Goal: Task Accomplishment & Management: Manage account settings

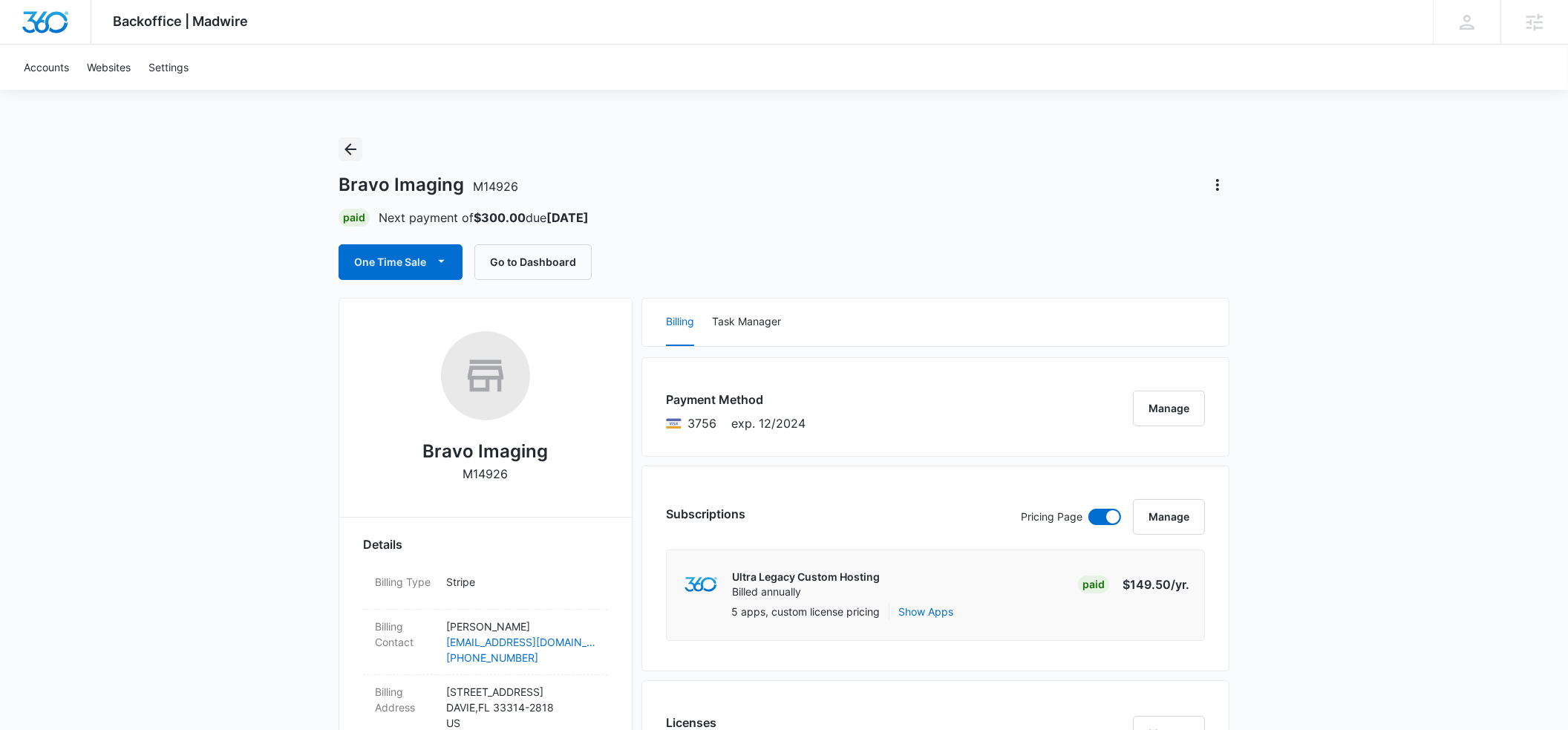
click at [354, 149] on icon "Back" at bounding box center [350, 149] width 12 height 12
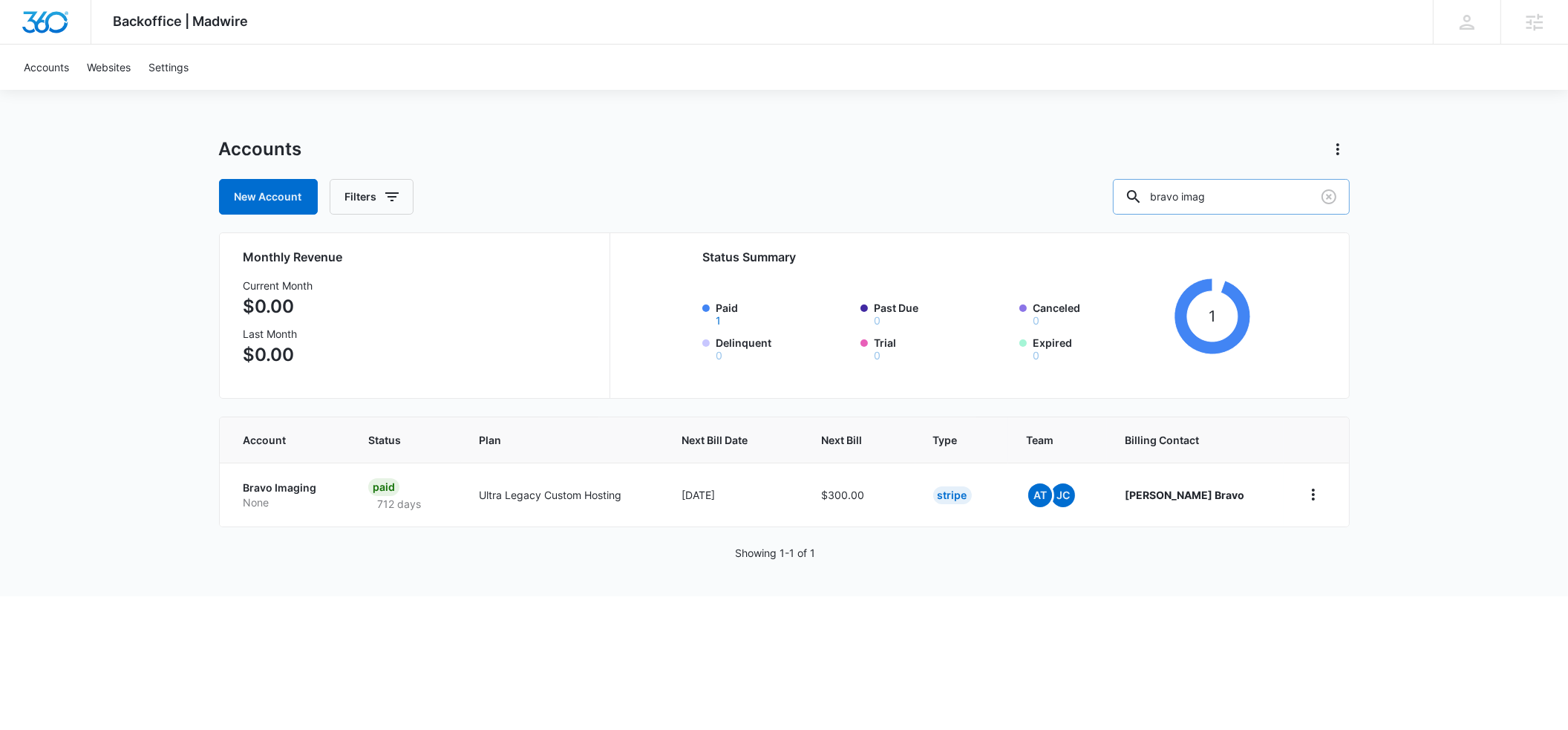
drag, startPoint x: 1259, startPoint y: 198, endPoint x: 1159, endPoint y: 198, distance: 100.0
click at [1159, 198] on input "bravo imag" at bounding box center [1232, 196] width 237 height 36
type input "blue escapes"
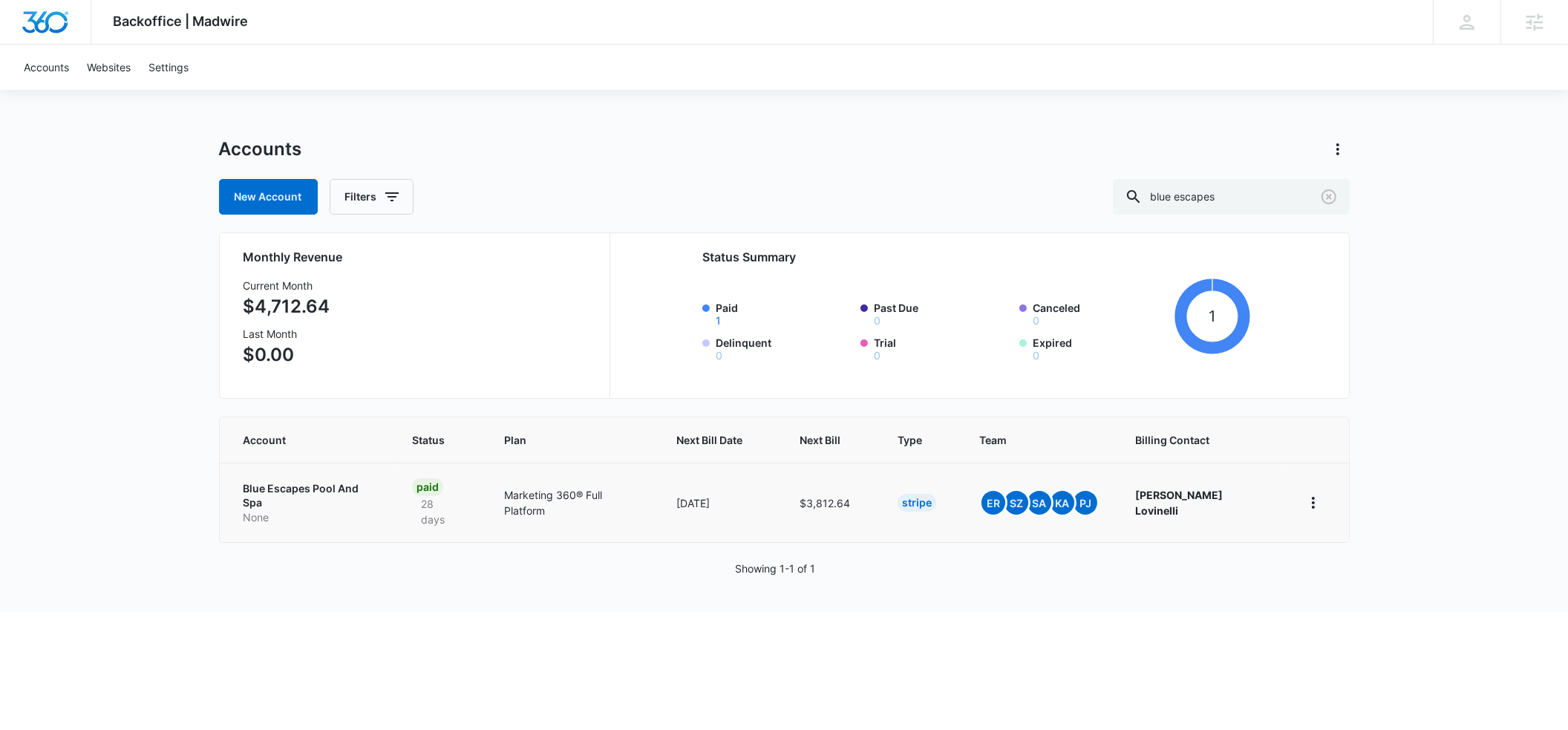
click at [252, 486] on p "Blue Escapes Pool And Spa" at bounding box center [309, 495] width 133 height 29
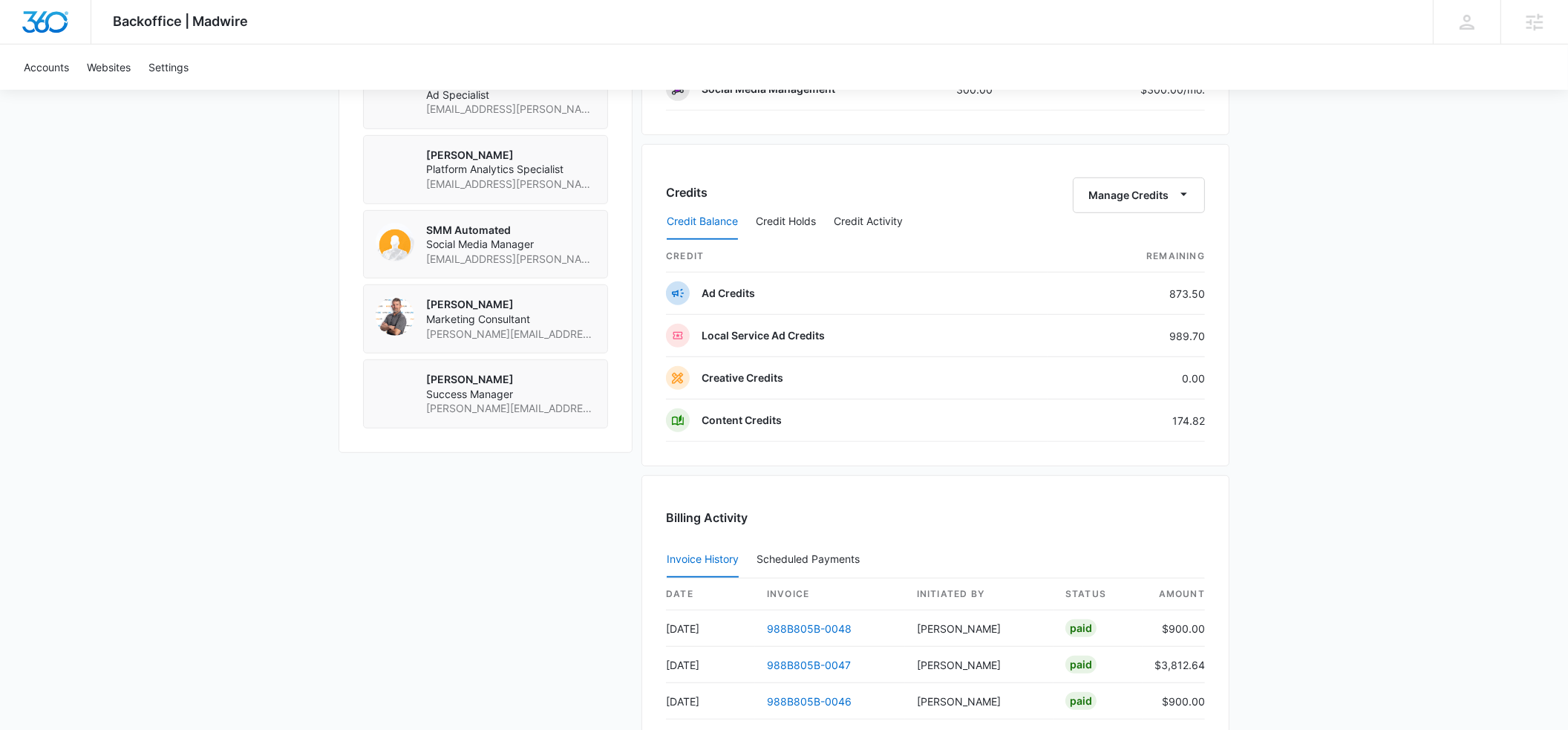
scroll to position [1166, 0]
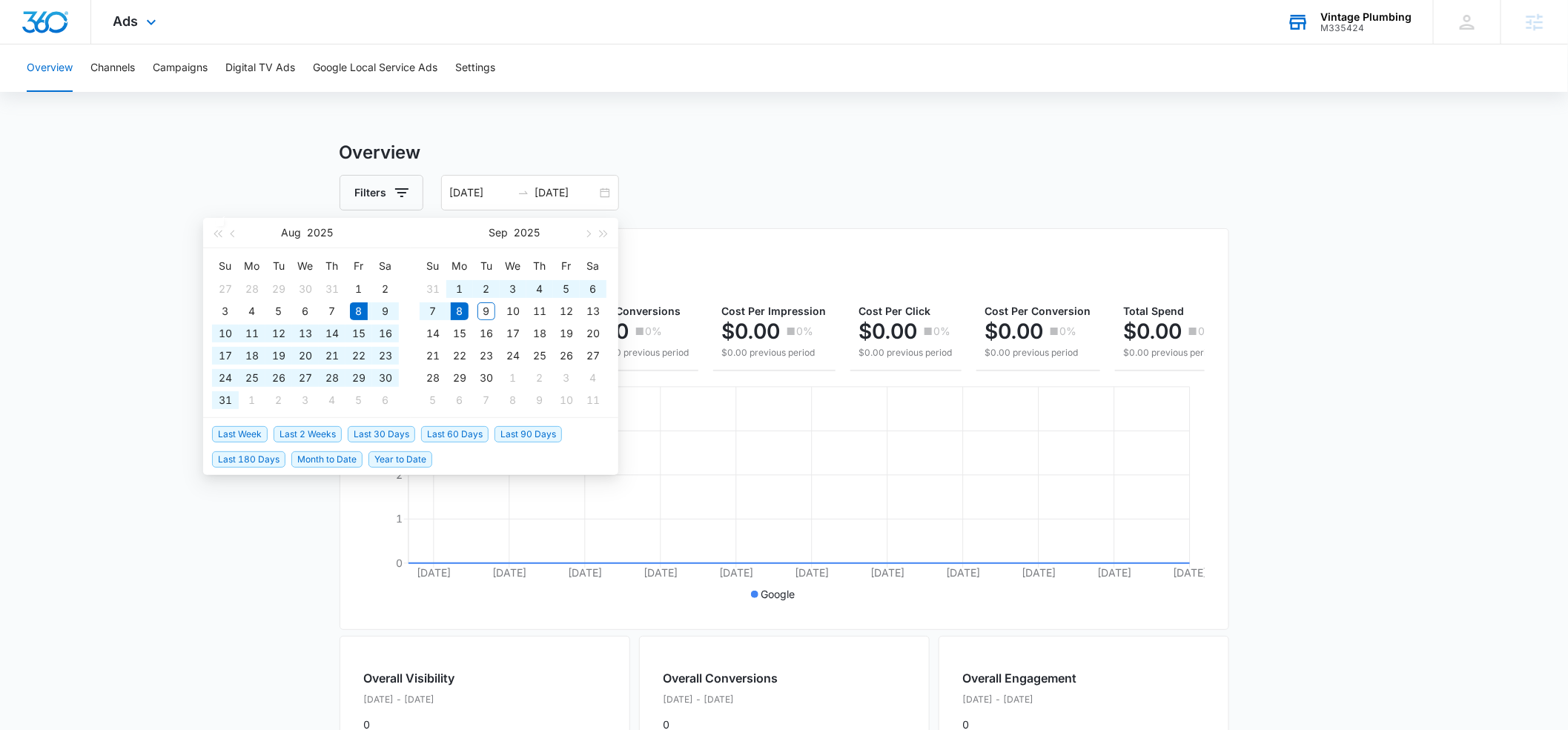
click at [1349, 28] on div "M335424" at bounding box center [1366, 29] width 91 height 11
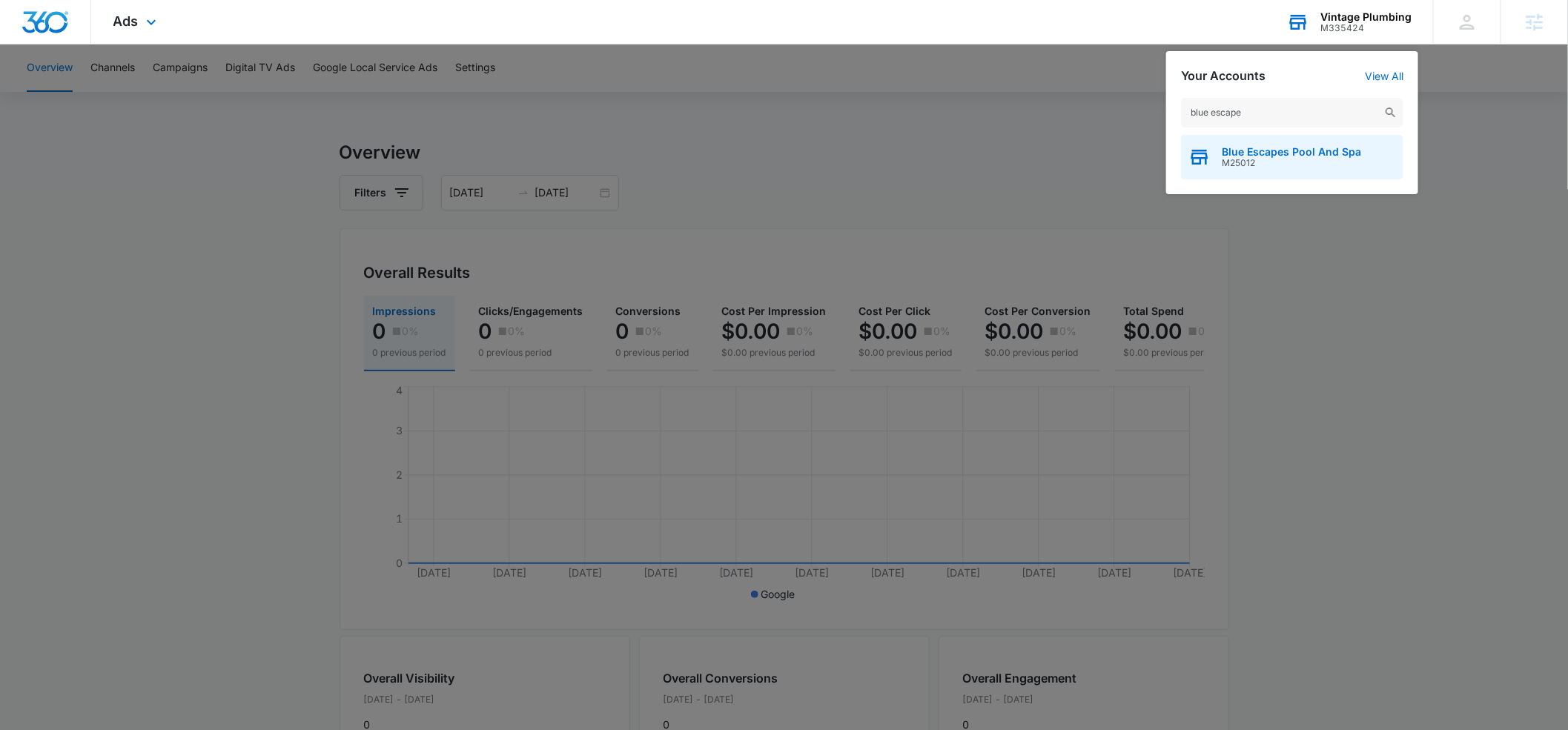
type input "blue escape"
click at [1245, 158] on span "M25012" at bounding box center [1292, 163] width 140 height 11
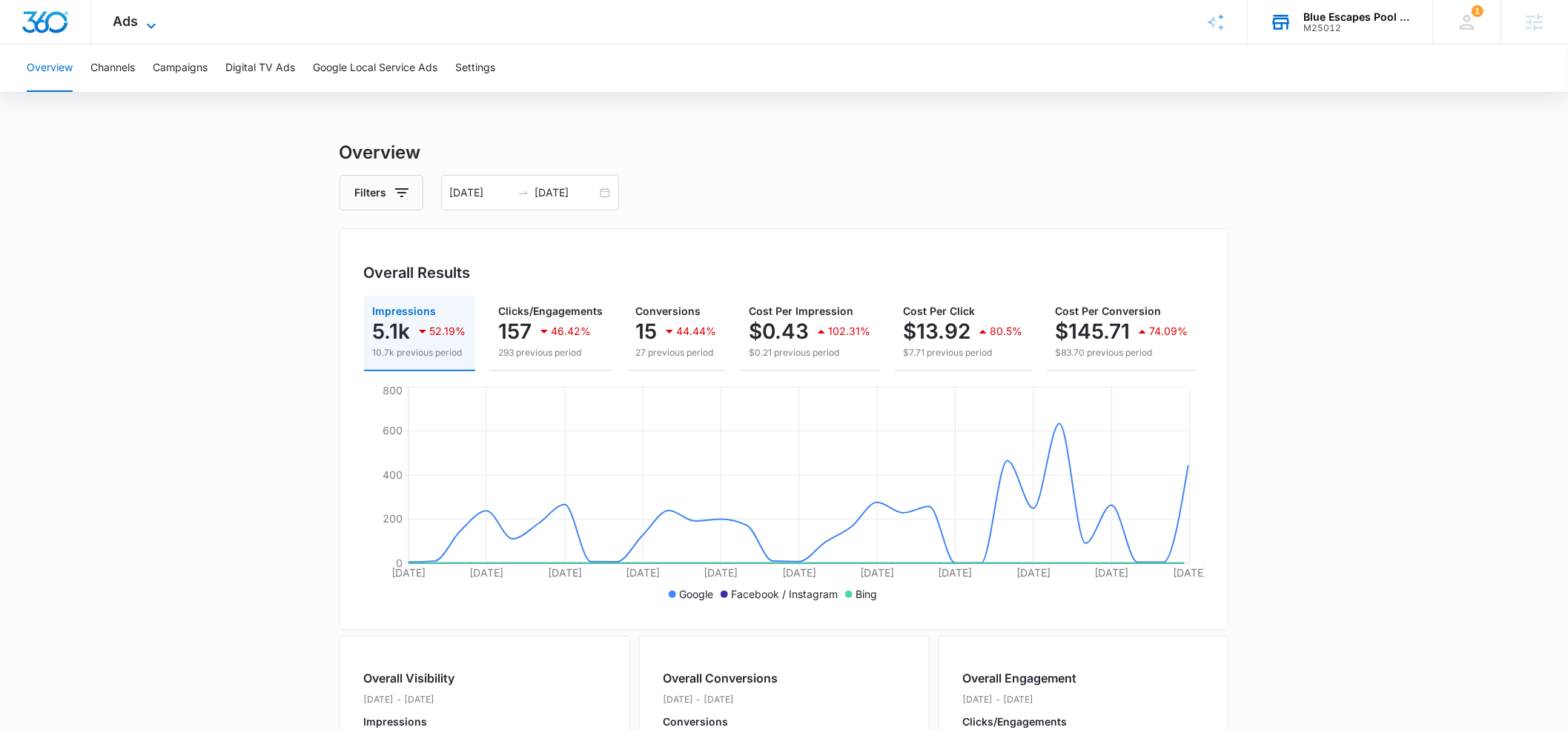
click at [150, 22] on icon at bounding box center [151, 26] width 18 height 18
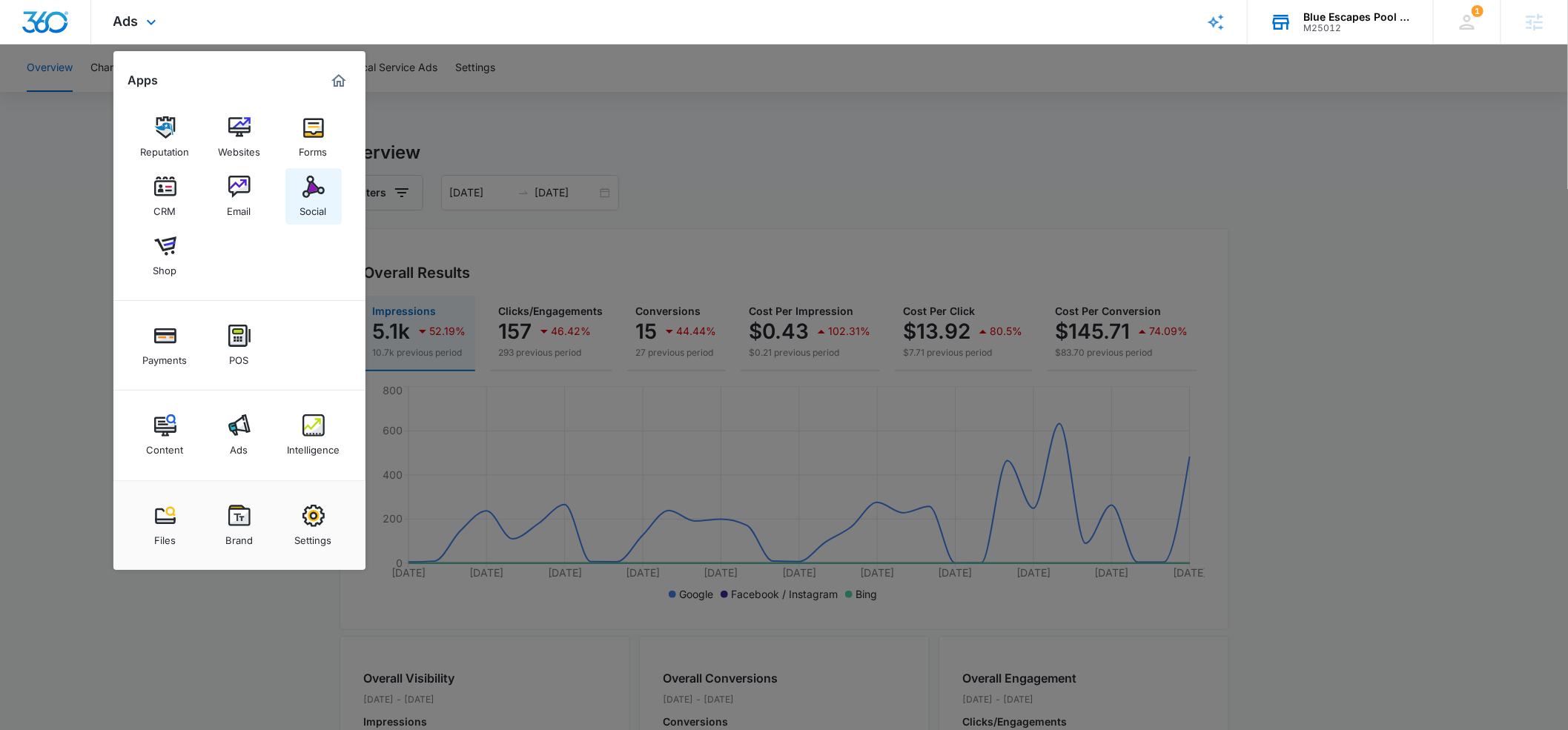
click at [321, 203] on div "Social" at bounding box center [314, 208] width 27 height 20
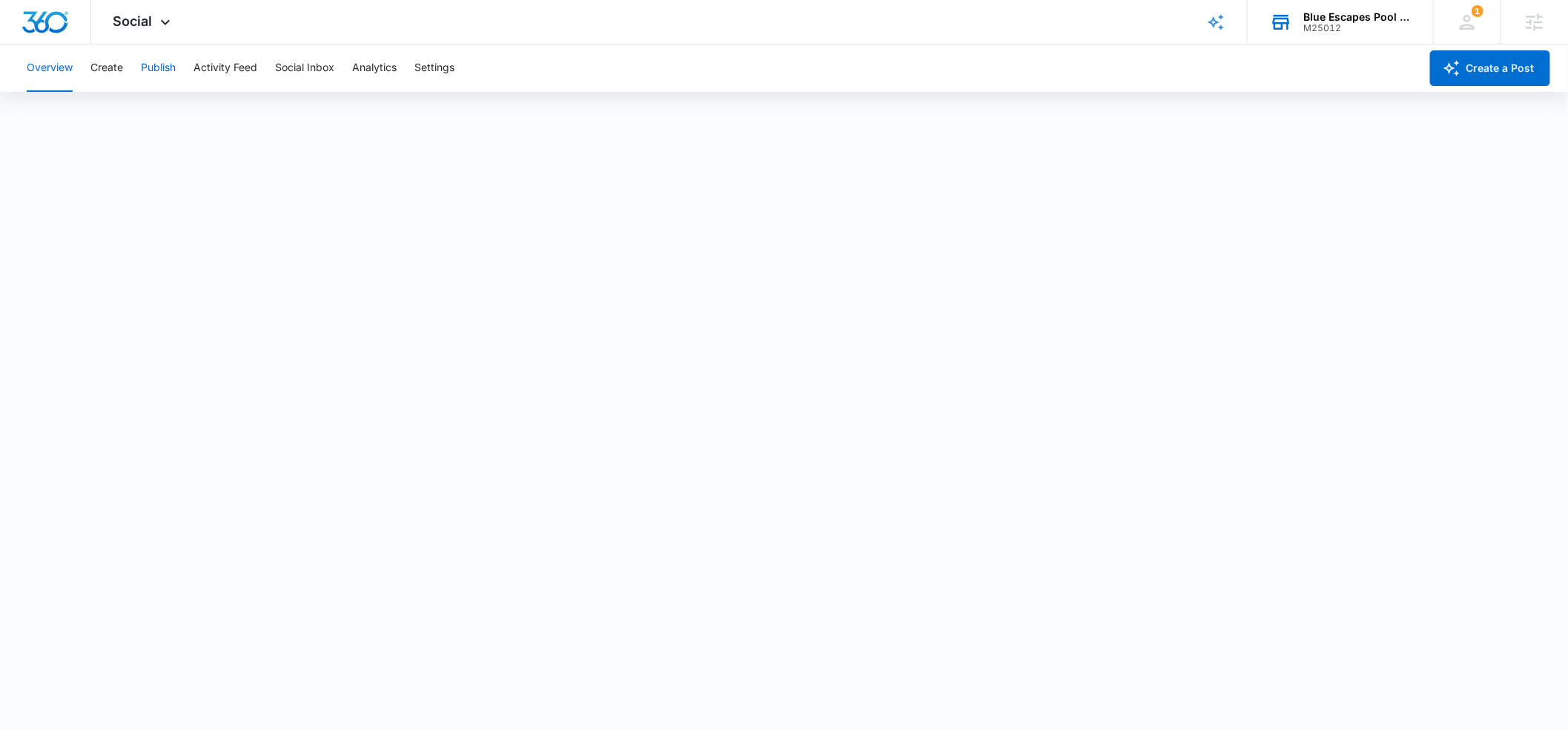
click at [158, 69] on button "Publish" at bounding box center [158, 68] width 35 height 47
click at [103, 113] on button "Schedules" at bounding box center [113, 113] width 50 height 41
click at [119, 67] on button "Create" at bounding box center [107, 68] width 32 height 47
click at [161, 114] on button "Approvals" at bounding box center [144, 113] width 49 height 41
